Goal: Communication & Community: Answer question/provide support

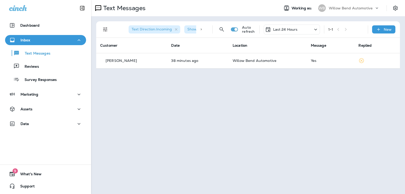
click at [287, 69] on div "Text Direction : Incoming Show Start/Stop/Unsubscribe : true Auto refresh Last …" at bounding box center [248, 44] width 314 height 57
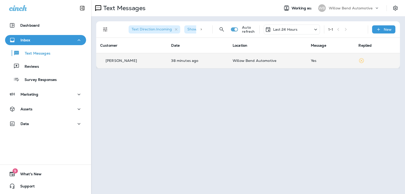
click at [307, 63] on td "Yes" at bounding box center [331, 60] width 48 height 15
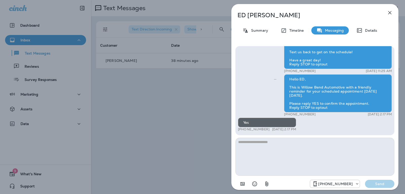
click at [281, 145] on textarea at bounding box center [315, 157] width 159 height 38
type textarea "*"
type textarea "**********"
click at [382, 185] on p "Send" at bounding box center [379, 183] width 21 height 5
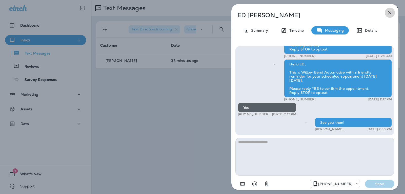
click at [392, 13] on icon "button" at bounding box center [390, 13] width 6 height 6
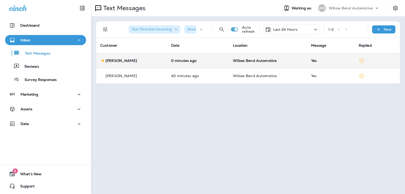
click at [314, 60] on div "Yes" at bounding box center [331, 61] width 40 height 4
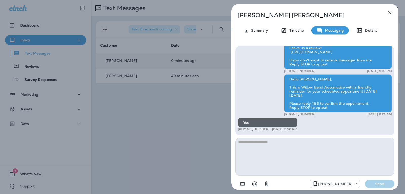
click at [276, 149] on textarea at bounding box center [315, 157] width 159 height 38
type textarea "**********"
click at [375, 184] on p "Send" at bounding box center [379, 183] width 21 height 5
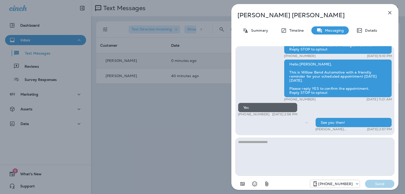
click at [391, 15] on icon "button" at bounding box center [390, 13] width 6 height 6
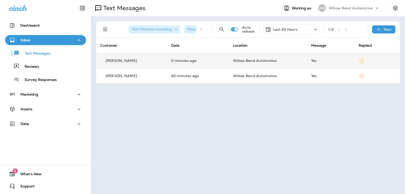
click at [278, 26] on div "Last 24 Hours" at bounding box center [281, 29] width 33 height 6
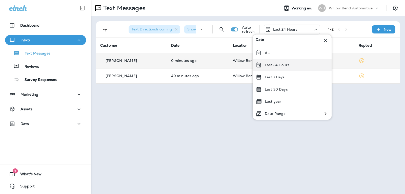
click at [284, 66] on p "Last 24 Hours" at bounding box center [277, 65] width 25 height 4
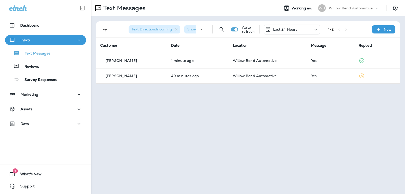
click at [294, 26] on div "Last 24 Hours" at bounding box center [292, 30] width 56 height 10
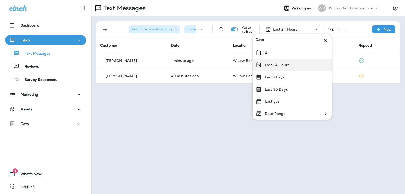
click at [295, 61] on div "Last 24 Hours" at bounding box center [292, 65] width 79 height 12
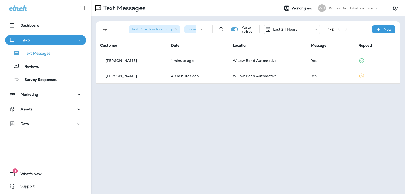
click at [301, 32] on div "Last 24 Hours" at bounding box center [292, 30] width 56 height 10
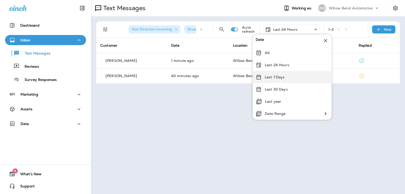
click at [298, 79] on div "Last 7 Days" at bounding box center [292, 77] width 79 height 12
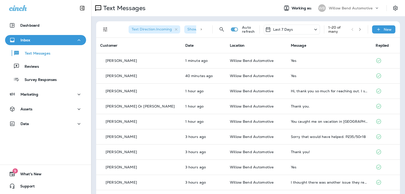
click at [299, 26] on div "Last 7 Days" at bounding box center [292, 30] width 56 height 10
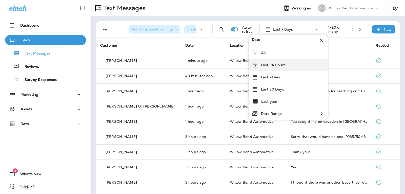
click at [295, 67] on div "Last 24 Hours" at bounding box center [288, 65] width 79 height 12
